Goal: Task Accomplishment & Management: Manage account settings

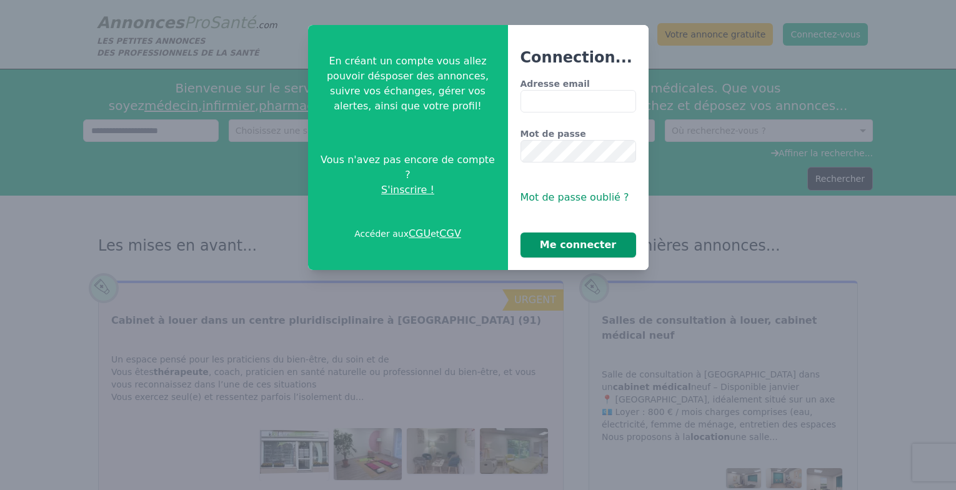
type input "**********"
click at [574, 249] on button "Me connecter" at bounding box center [579, 244] width 116 height 25
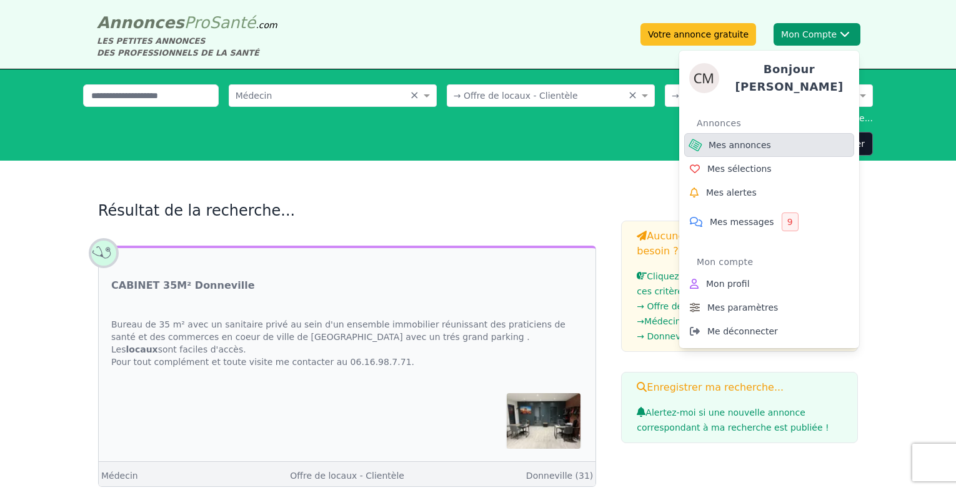
click at [731, 133] on link "Mes annonces" at bounding box center [769, 145] width 170 height 24
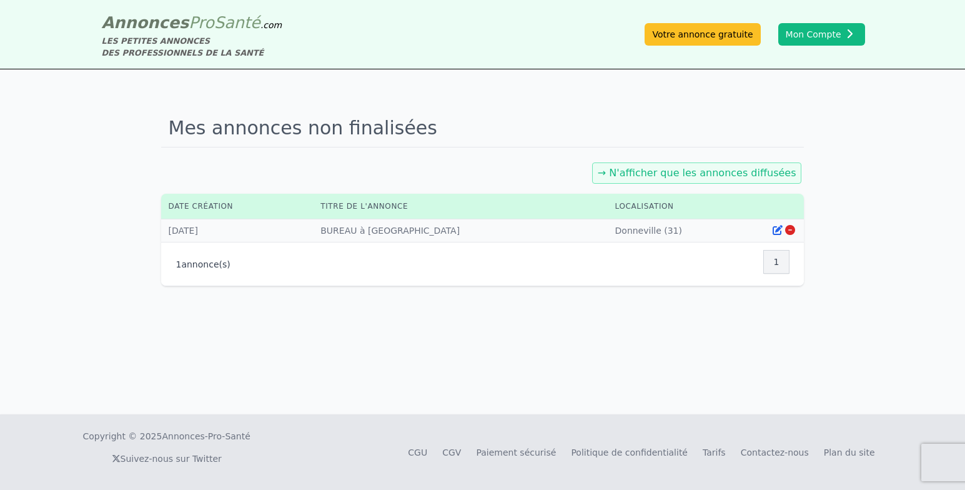
click at [779, 231] on icon at bounding box center [778, 230] width 10 height 10
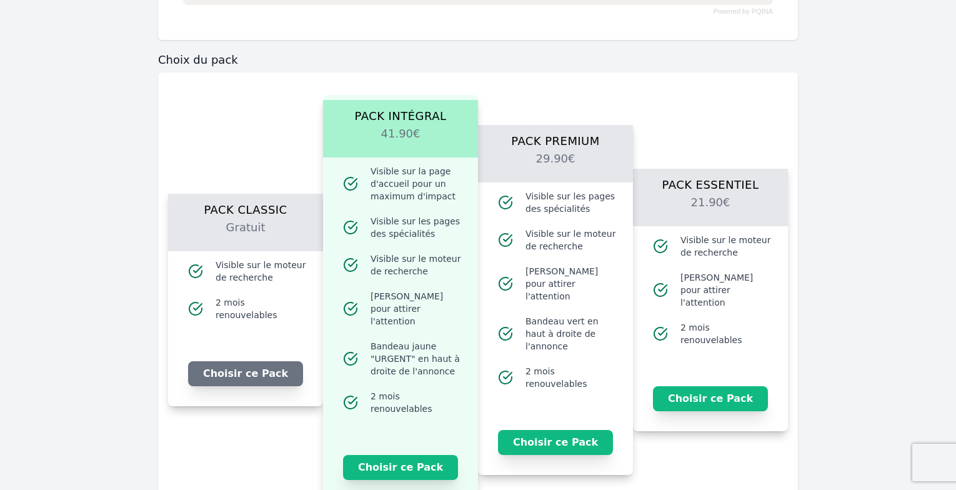
scroll to position [937, 0]
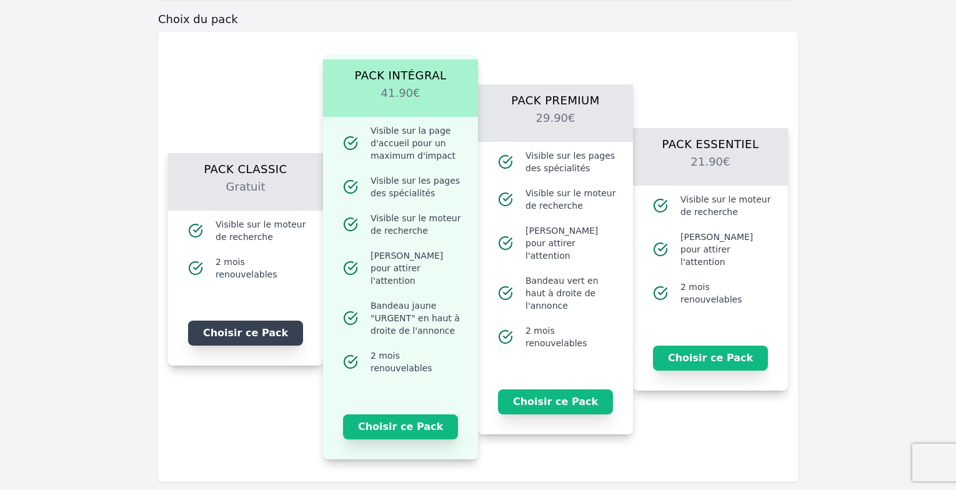
click at [288, 336] on button "Choisir ce Pack" at bounding box center [245, 333] width 115 height 25
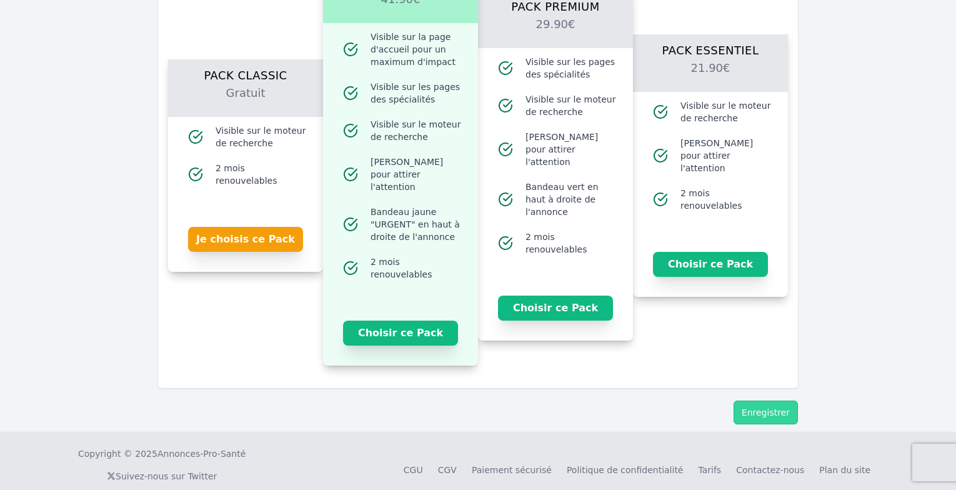
scroll to position [1036, 0]
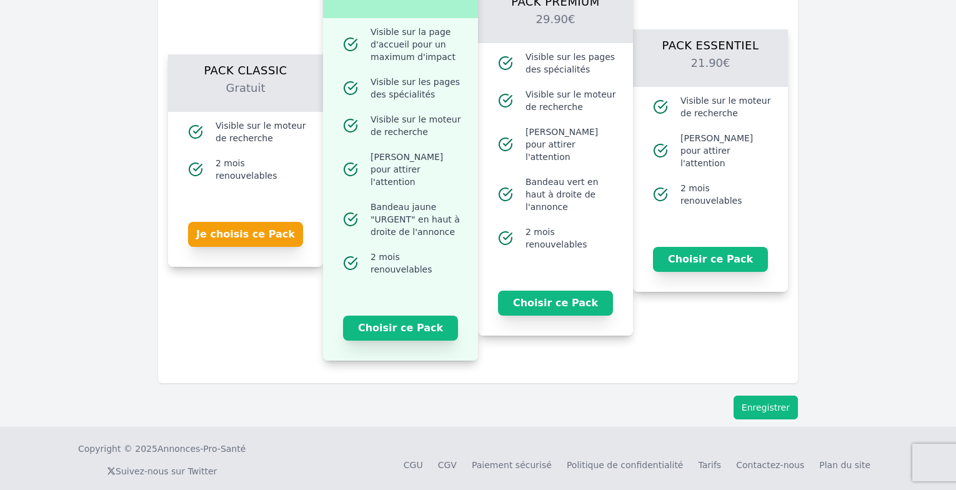
click at [747, 396] on button "Enregistrer" at bounding box center [766, 408] width 64 height 24
